Goal: Transaction & Acquisition: Purchase product/service

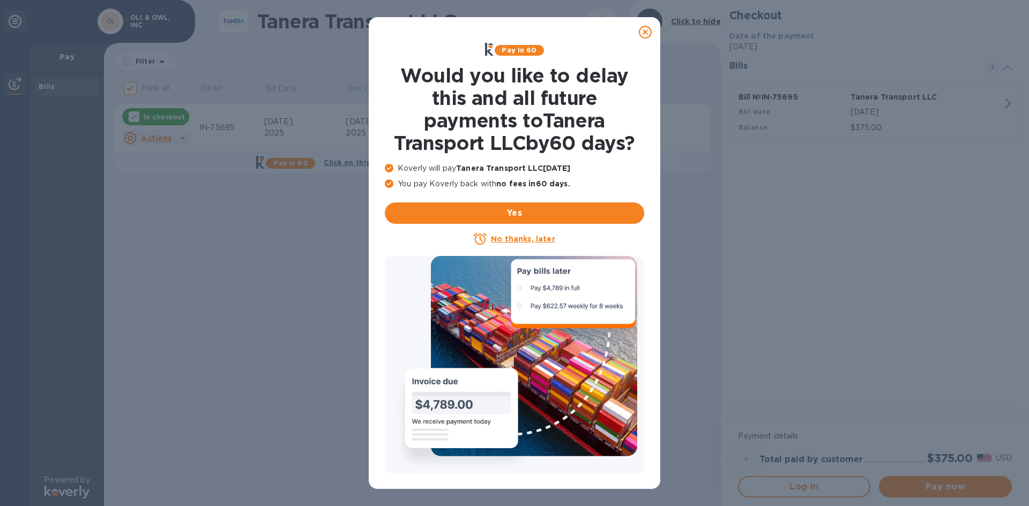
click at [543, 238] on u "No thanks, later" at bounding box center [523, 239] width 64 height 9
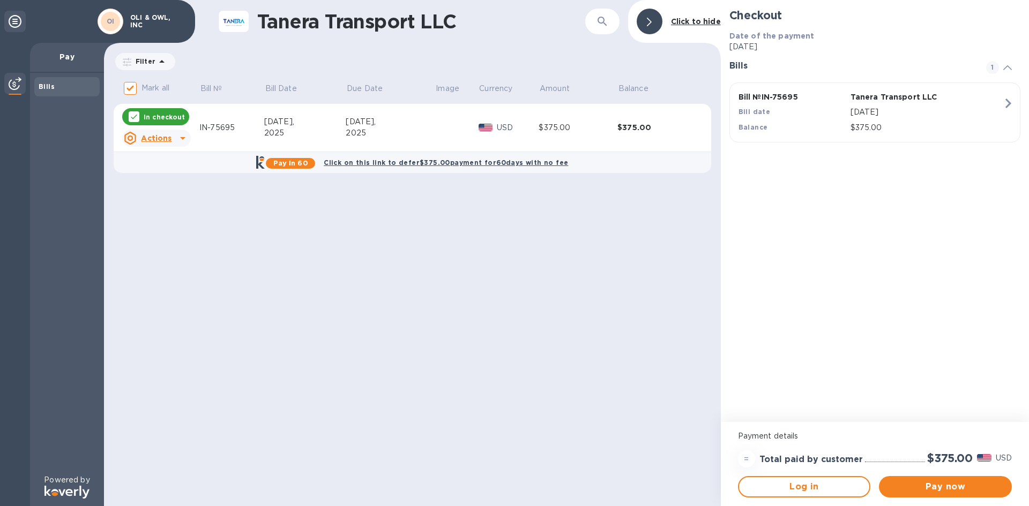
click at [178, 140] on icon at bounding box center [182, 138] width 13 height 13
click at [175, 181] on b "Open bill" at bounding box center [170, 181] width 36 height 9
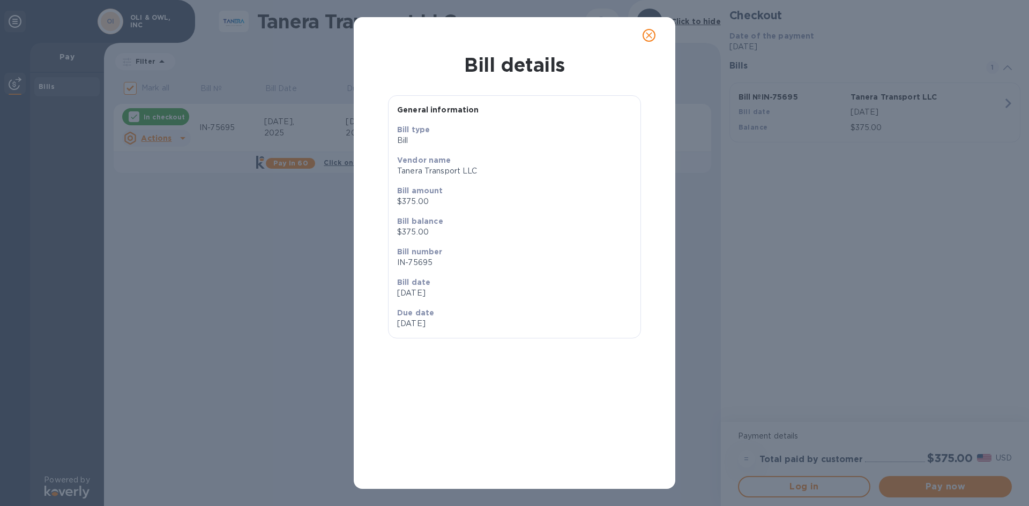
click at [650, 18] on div at bounding box center [515, 35] width 322 height 36
click at [645, 29] on span "close" at bounding box center [649, 35] width 13 height 13
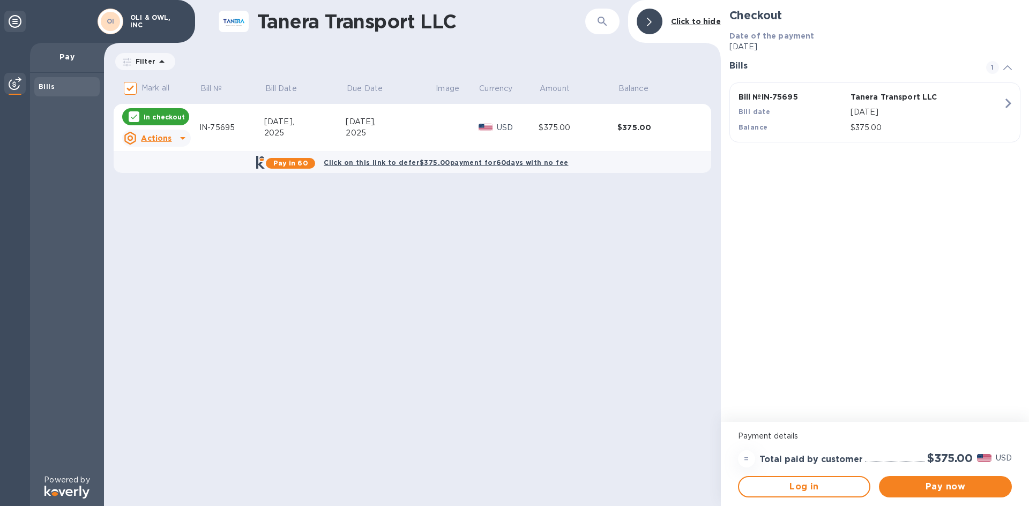
click at [1012, 107] on icon "button" at bounding box center [1007, 103] width 19 height 19
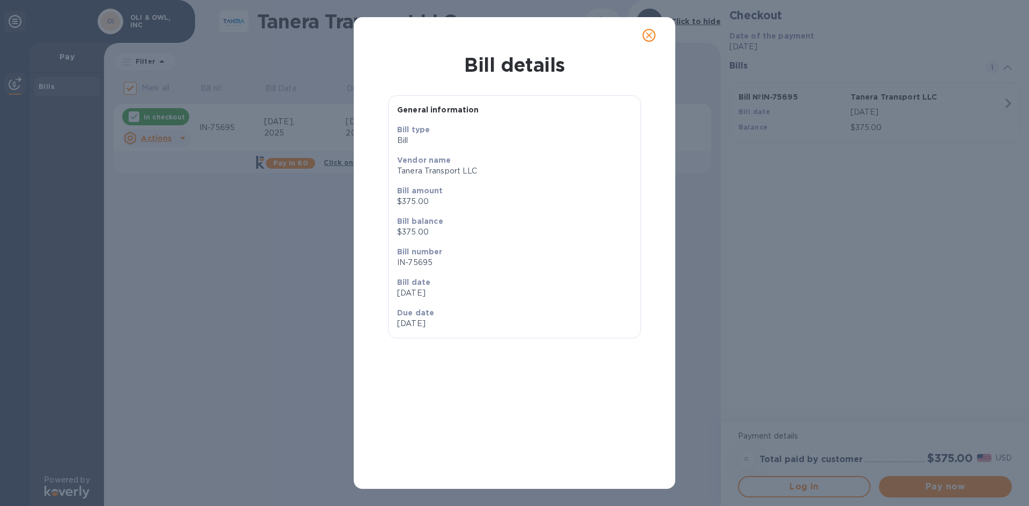
click at [651, 33] on icon "close" at bounding box center [649, 35] width 11 height 11
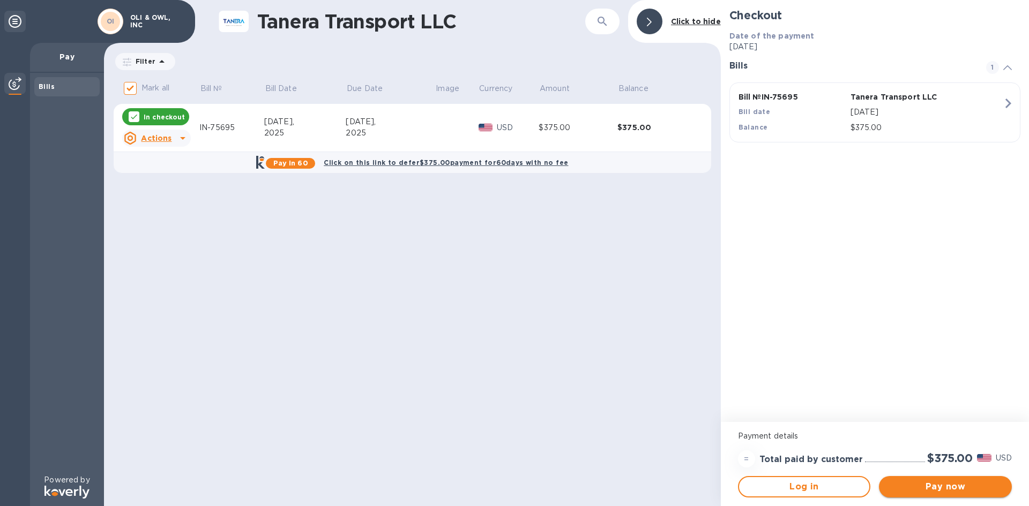
click at [935, 484] on span "Pay now" at bounding box center [945, 487] width 116 height 13
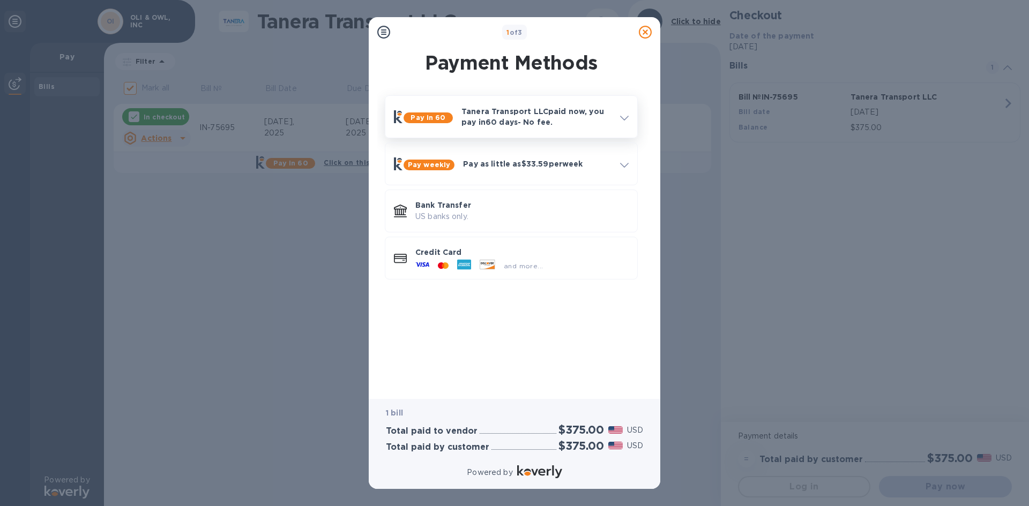
click at [562, 118] on p "Tanera Transport LLC paid now, you pay [DATE] - No fee." at bounding box center [536, 116] width 150 height 21
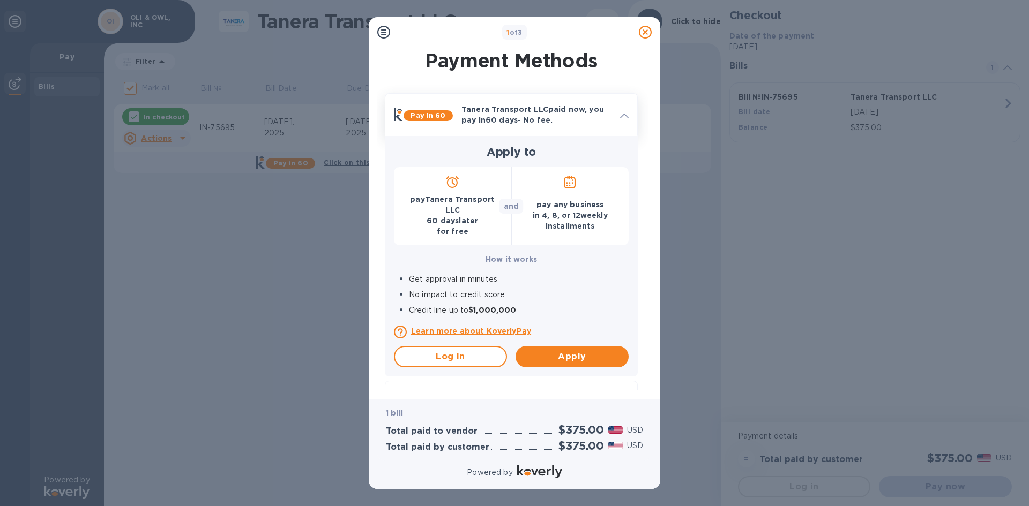
click at [625, 116] on icon at bounding box center [624, 116] width 9 height 5
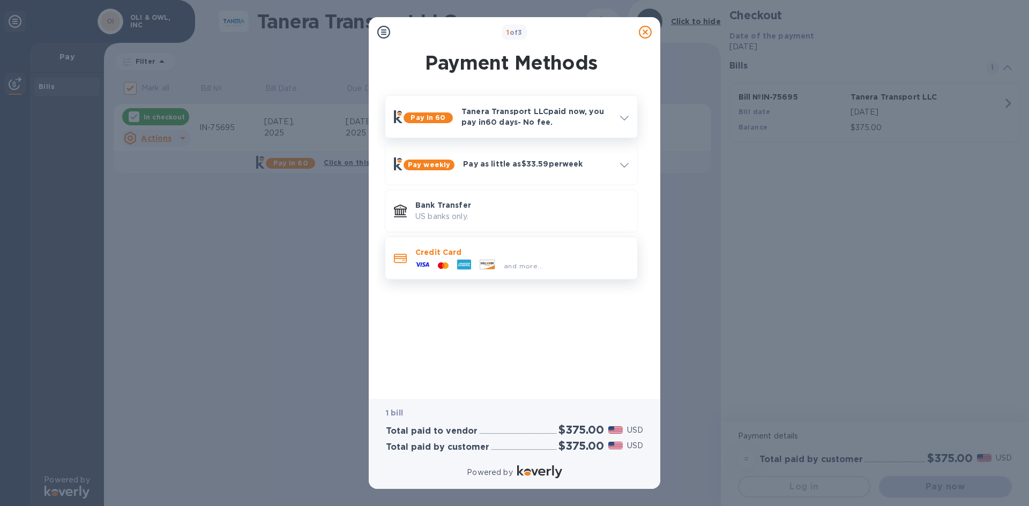
click at [561, 264] on div "and more..." at bounding box center [521, 264] width 213 height 12
